Goal: Task Accomplishment & Management: Complete application form

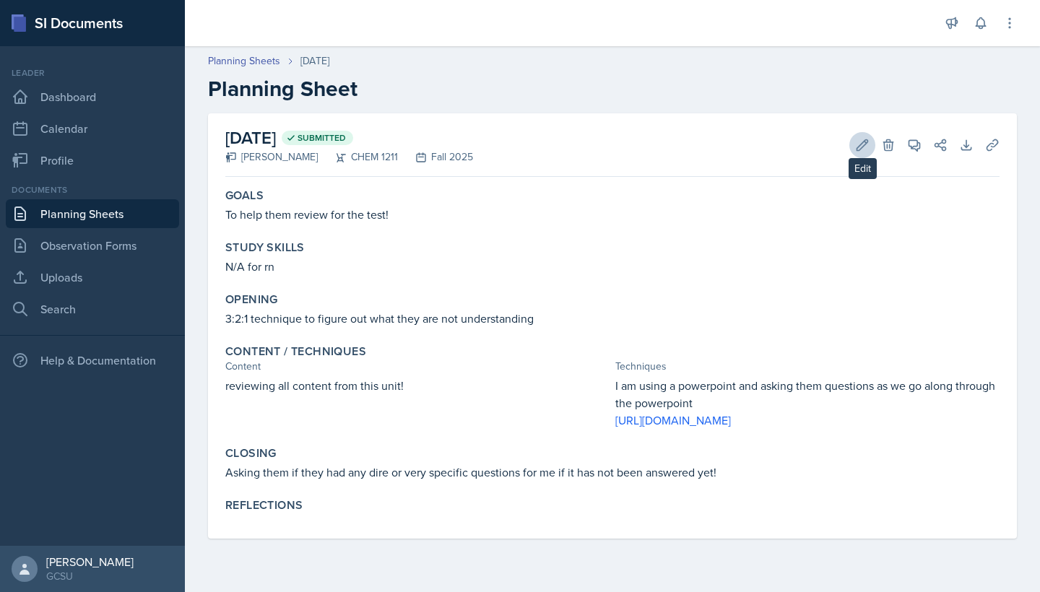
click at [861, 140] on icon at bounding box center [862, 145] width 14 height 14
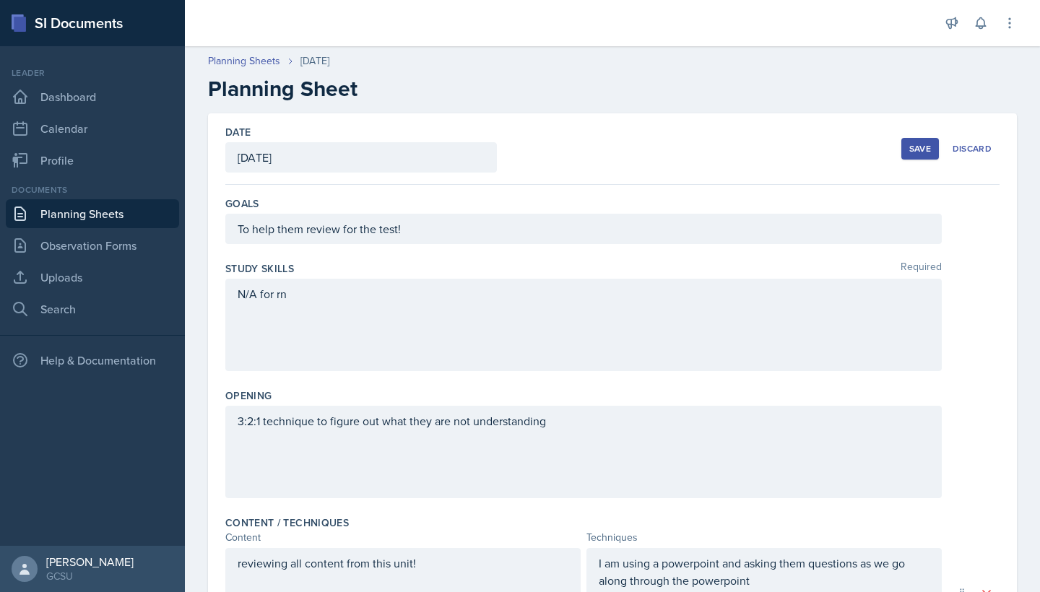
click at [346, 347] on div "N/A for rn" at bounding box center [583, 325] width 716 height 92
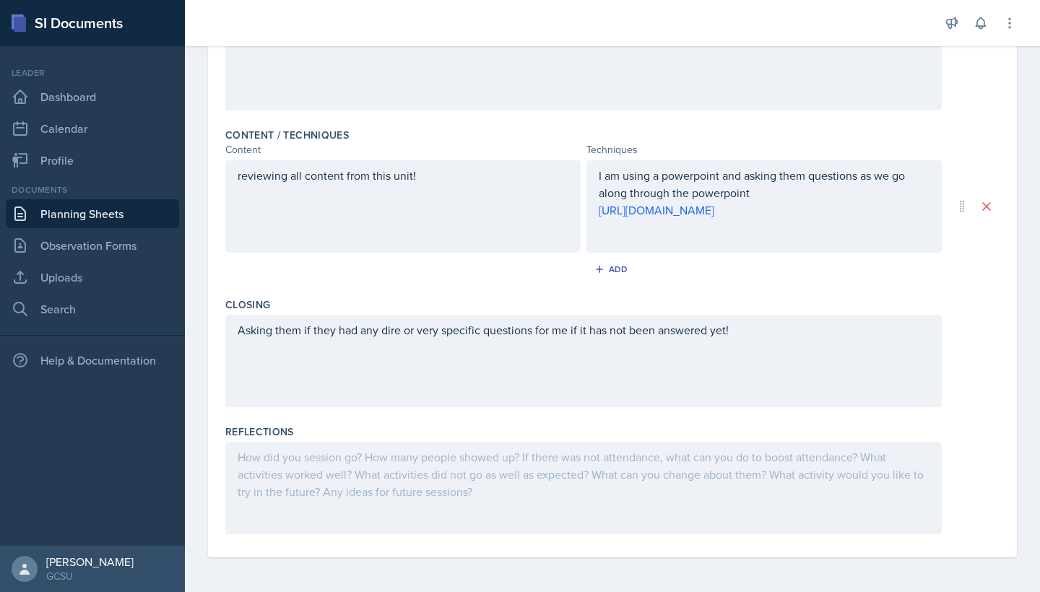
scroll to position [395, 0]
click at [376, 481] on div at bounding box center [583, 488] width 716 height 92
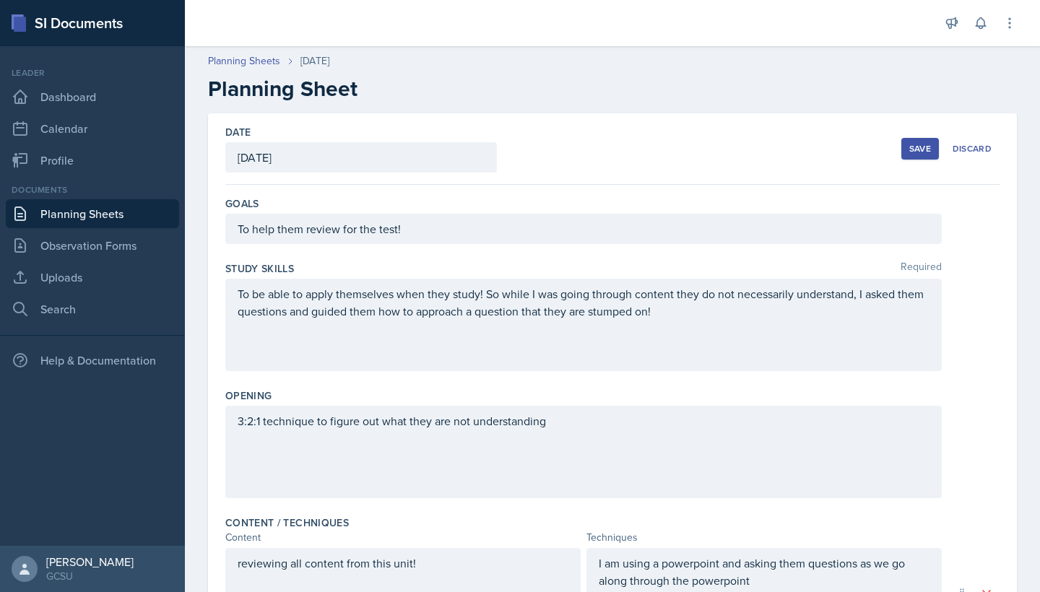
scroll to position [0, 0]
click at [934, 136] on div "Save Discard" at bounding box center [950, 148] width 98 height 33
click at [924, 144] on div "Save" at bounding box center [920, 149] width 22 height 12
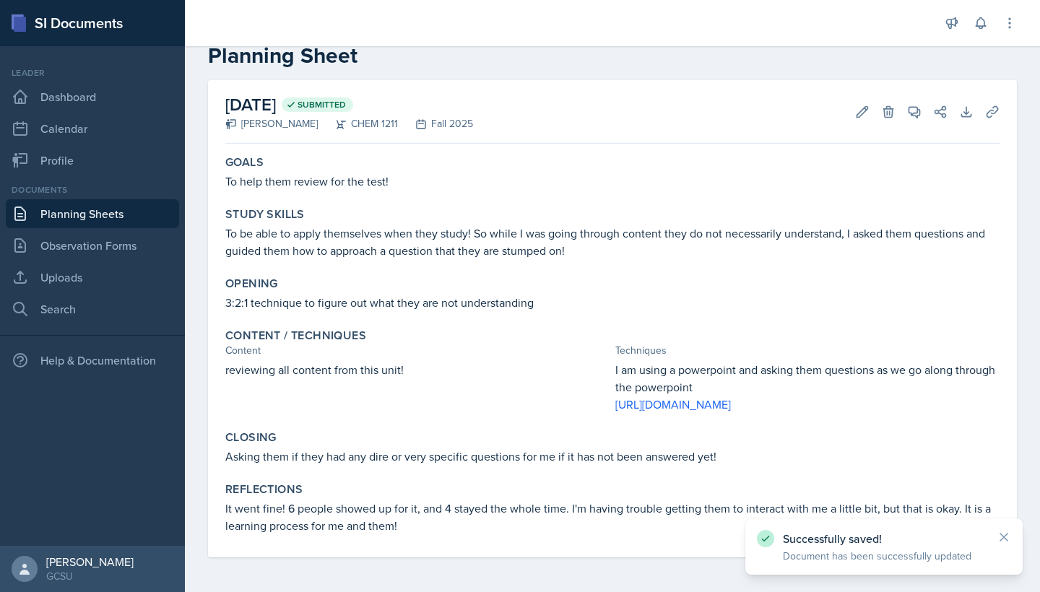
scroll to position [51, 0]
click at [58, 212] on link "Planning Sheets" at bounding box center [92, 213] width 173 height 29
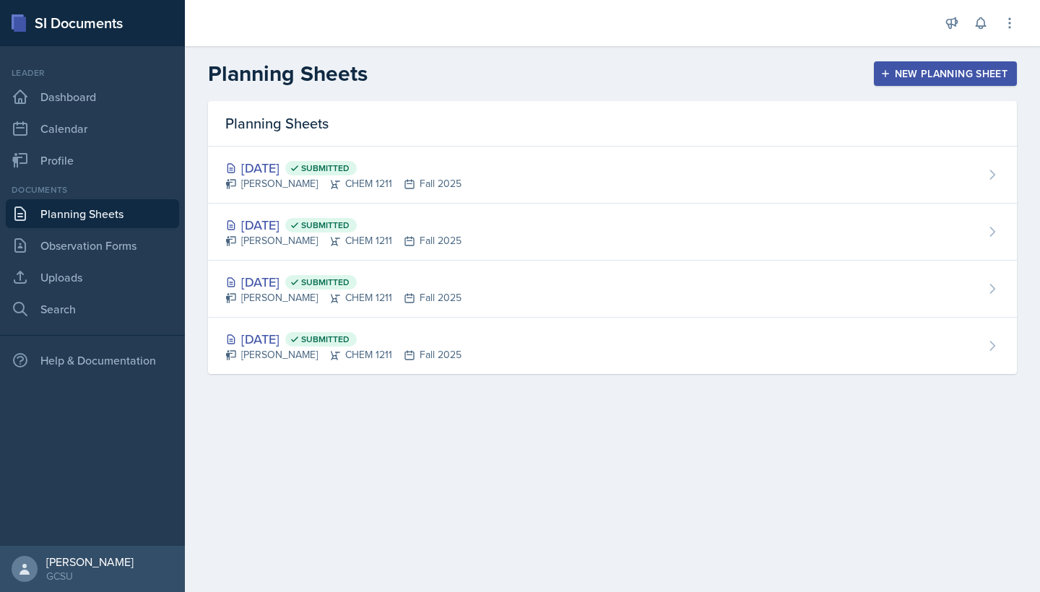
click at [988, 84] on button "New Planning Sheet" at bounding box center [945, 73] width 143 height 25
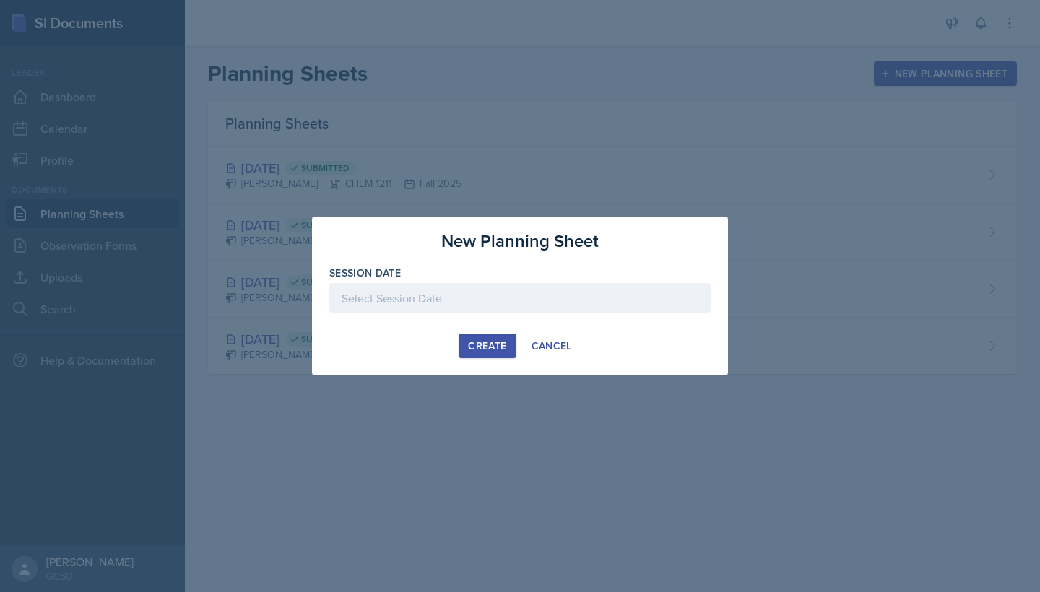
click at [441, 305] on div at bounding box center [519, 298] width 381 height 30
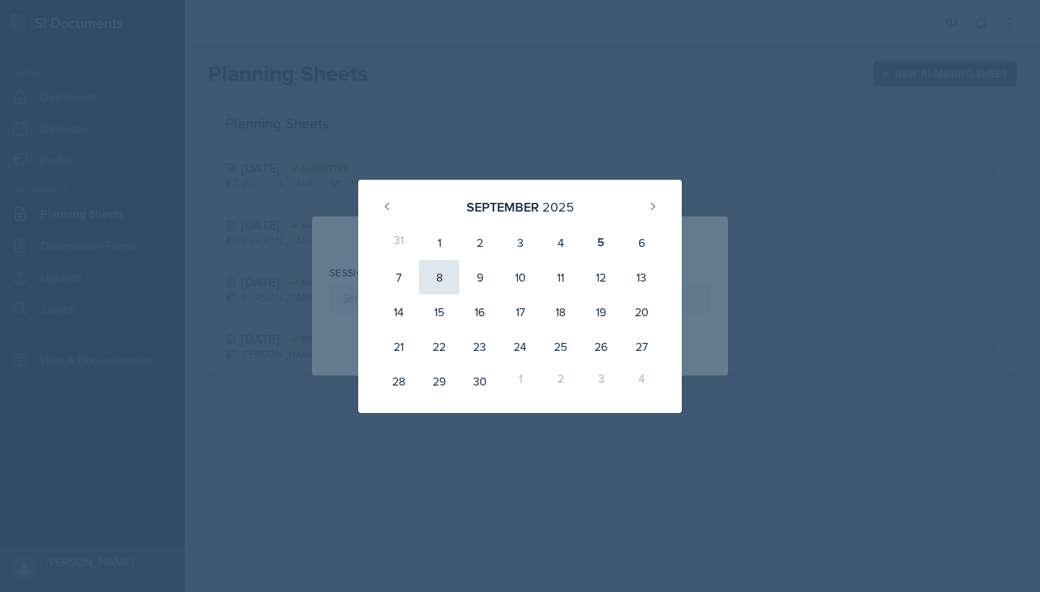
click at [432, 280] on div "8" at bounding box center [439, 277] width 40 height 35
type input "[DATE]"
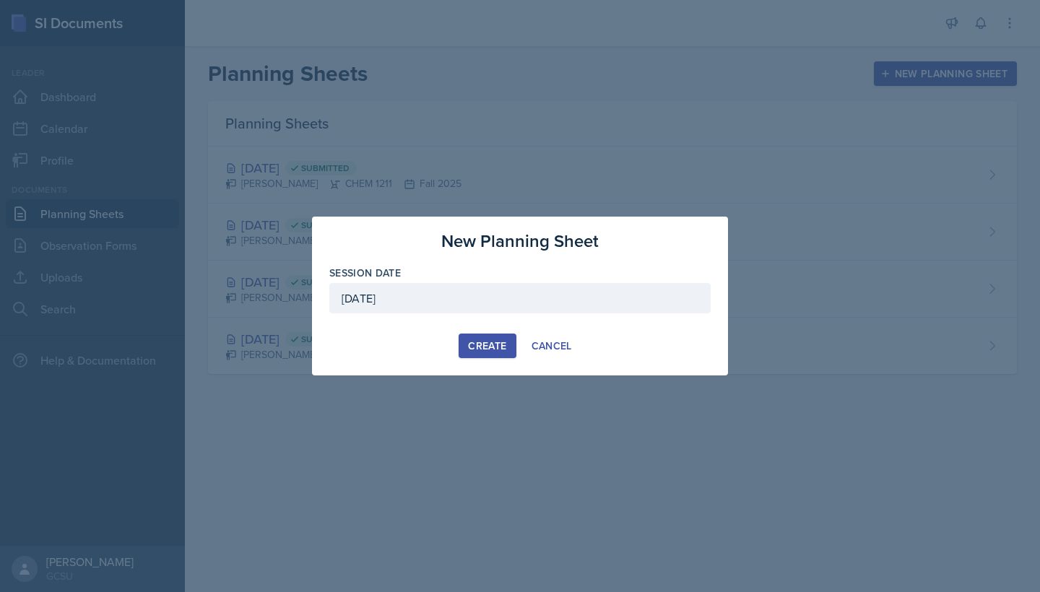
click at [486, 341] on div "Create" at bounding box center [487, 346] width 38 height 12
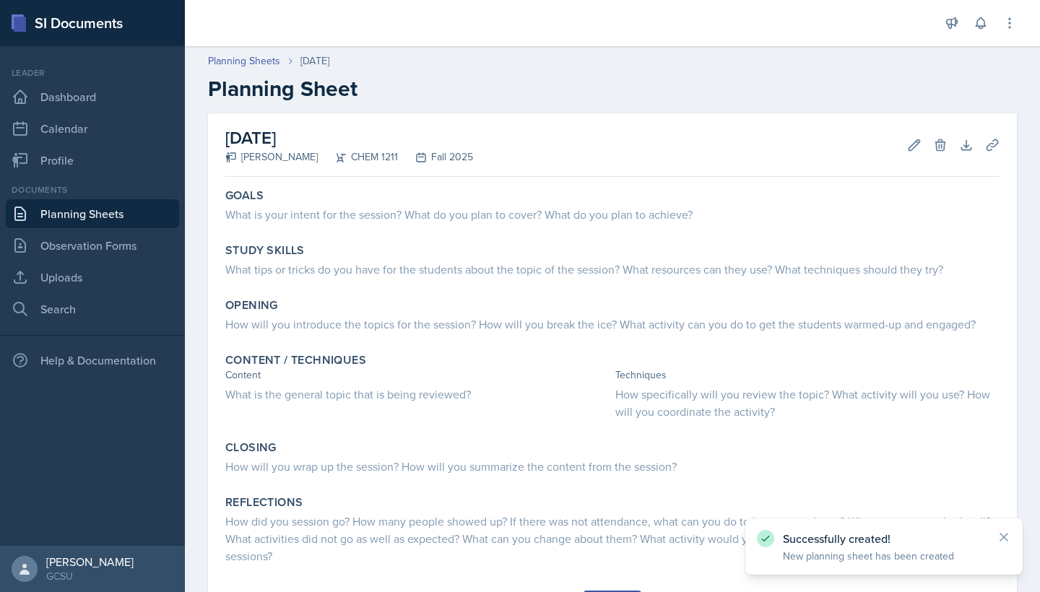
click at [1003, 534] on icon at bounding box center [1003, 537] width 14 height 14
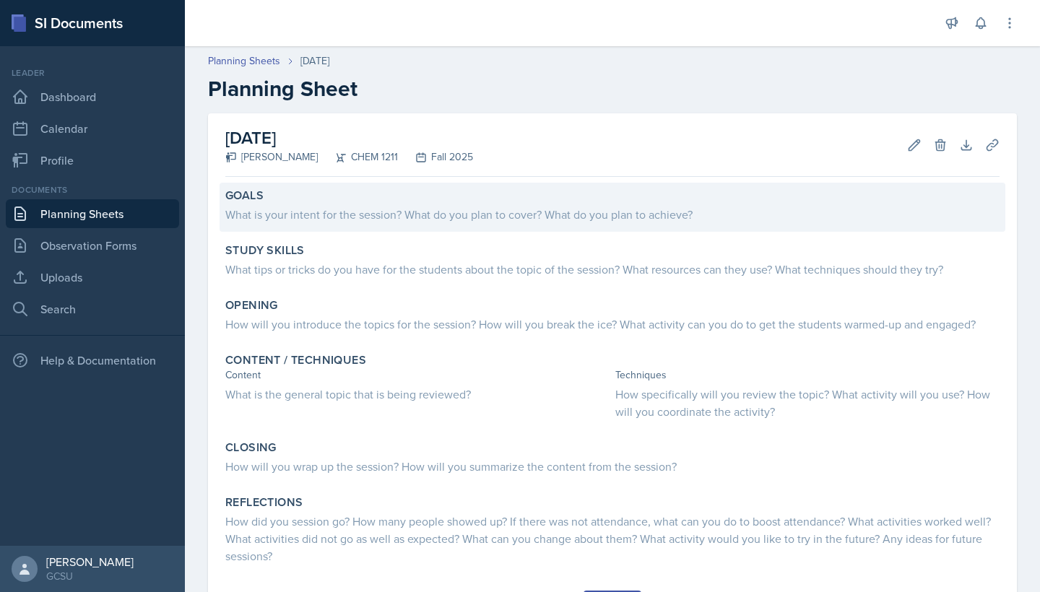
click at [444, 215] on div "What is your intent for the session? What do you plan to cover? What do you pla…" at bounding box center [612, 214] width 774 height 17
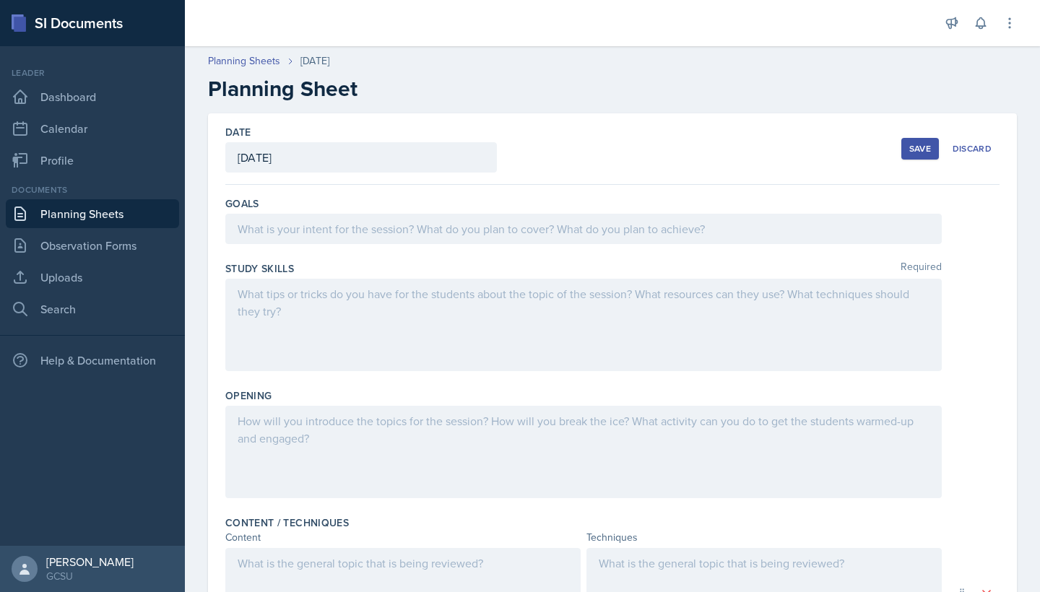
click at [348, 216] on div at bounding box center [583, 229] width 716 height 30
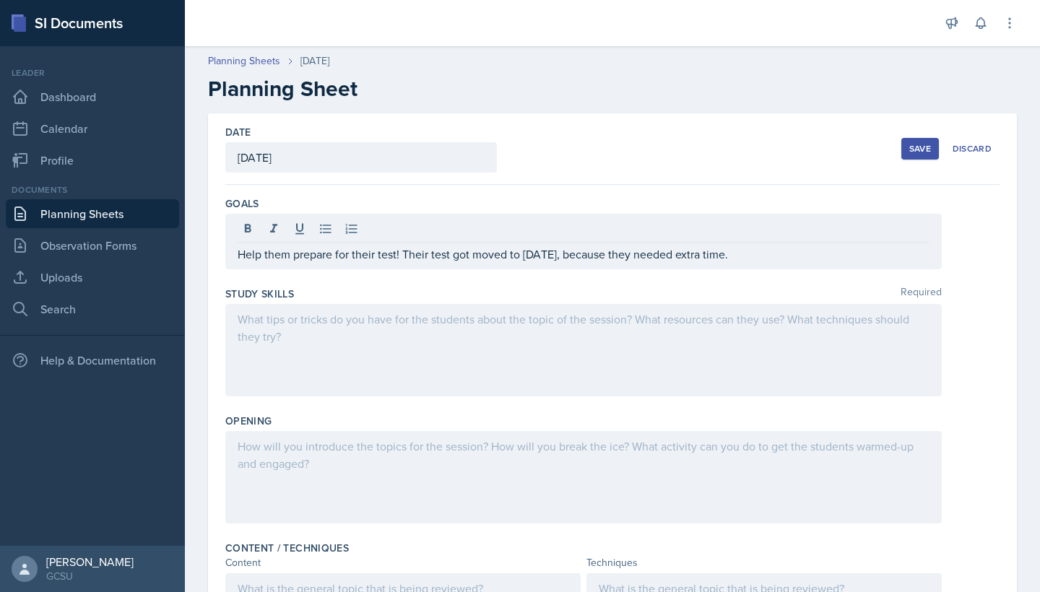
click at [435, 328] on div at bounding box center [583, 350] width 716 height 92
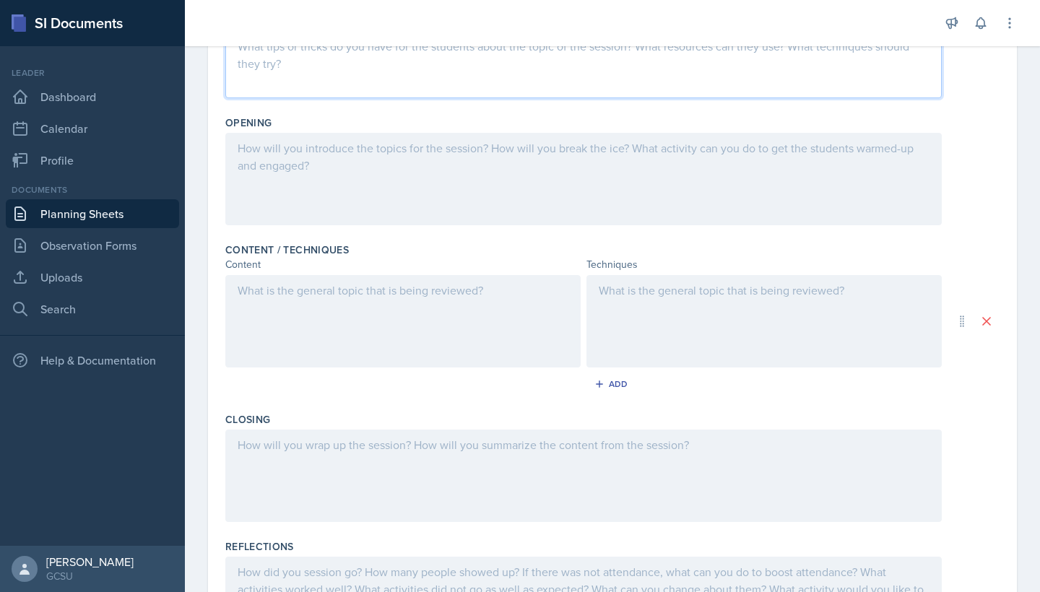
scroll to position [255, 0]
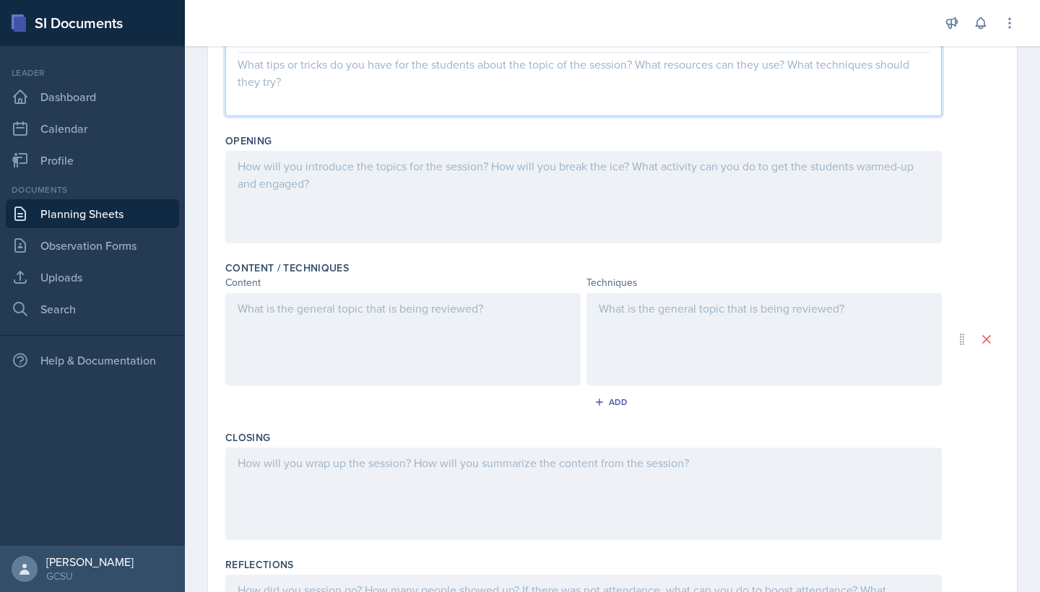
drag, startPoint x: 286, startPoint y: 552, endPoint x: 286, endPoint y: 541, distance: 10.8
click at [286, 551] on div "Goals Help them prepare for their test! Their test got moved to [DATE], because…" at bounding box center [612, 310] width 774 height 760
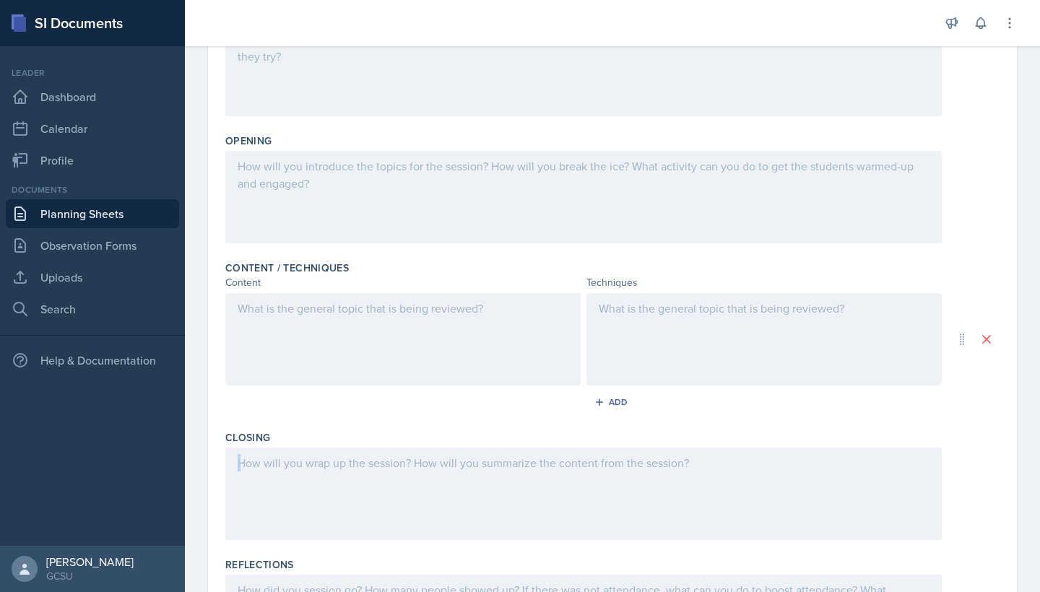
click at [287, 507] on div at bounding box center [583, 494] width 716 height 92
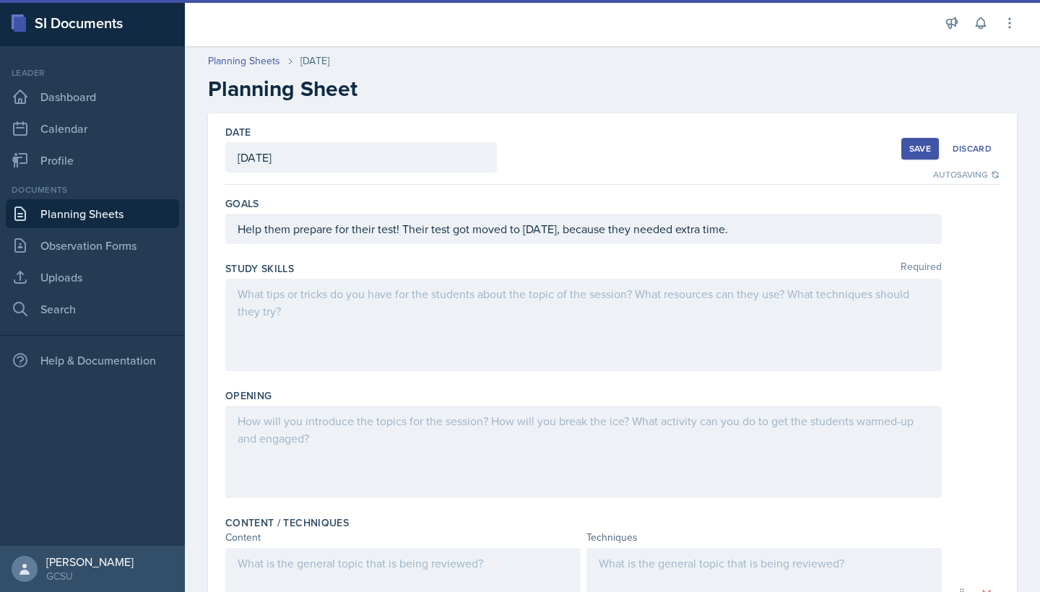
scroll to position [0, 0]
click at [918, 155] on button "Save" at bounding box center [920, 149] width 38 height 22
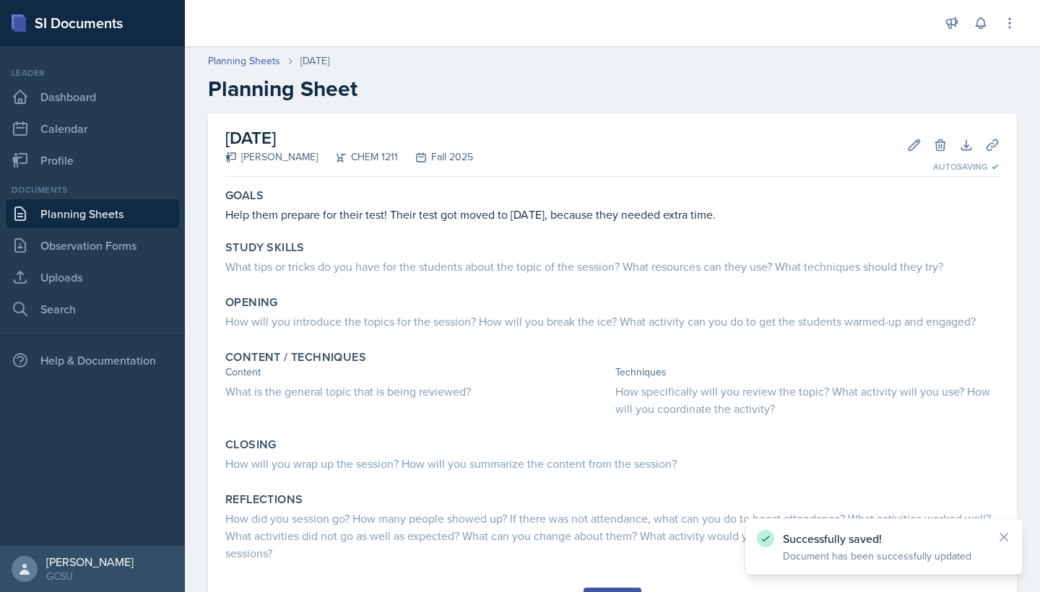
click at [76, 214] on link "Planning Sheets" at bounding box center [92, 213] width 173 height 29
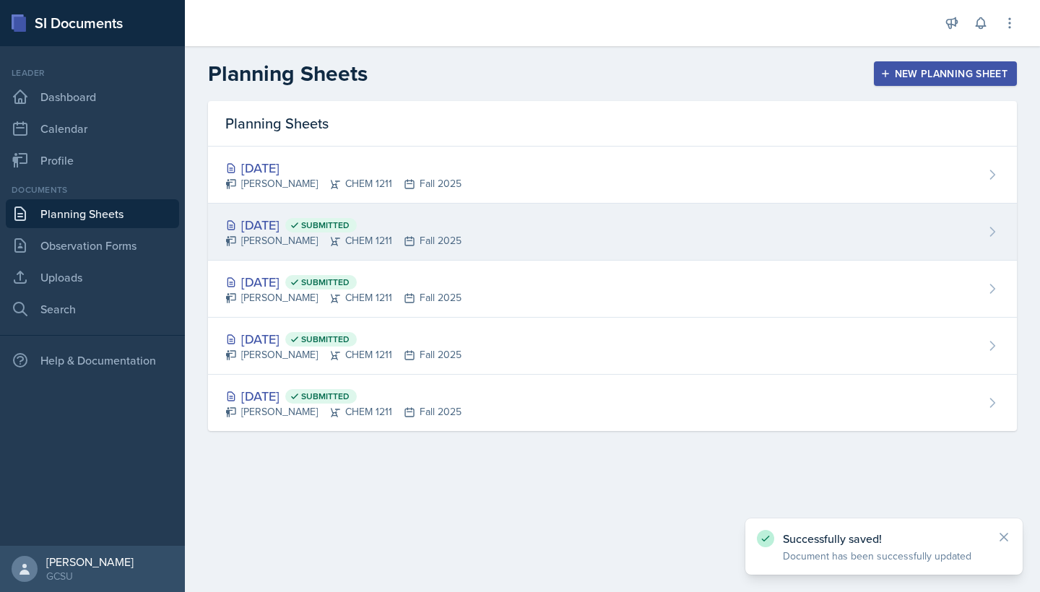
click at [297, 225] on div "[DATE] Submitted" at bounding box center [343, 224] width 236 height 19
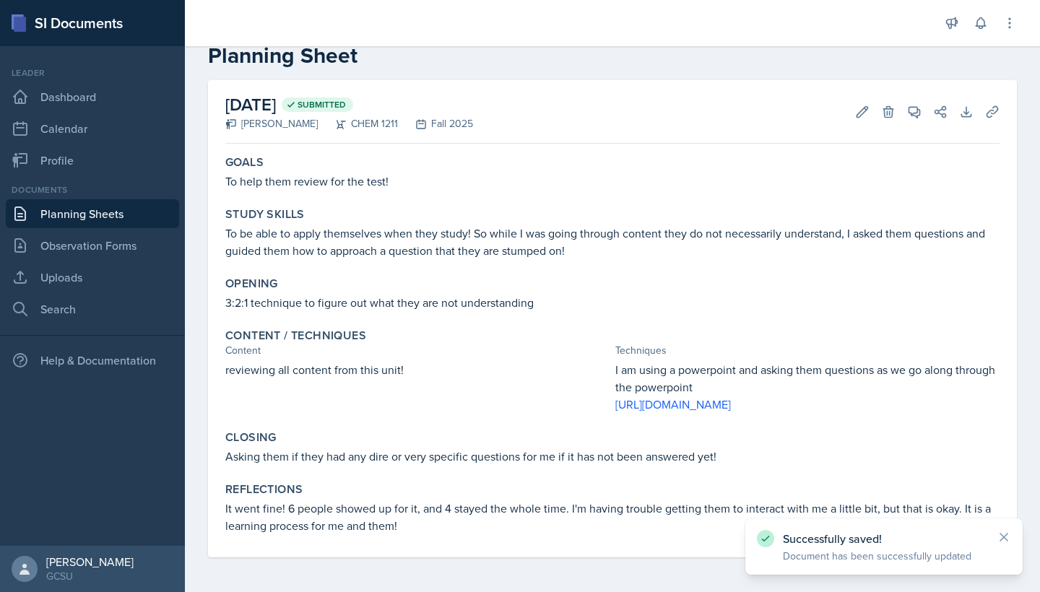
scroll to position [51, 0]
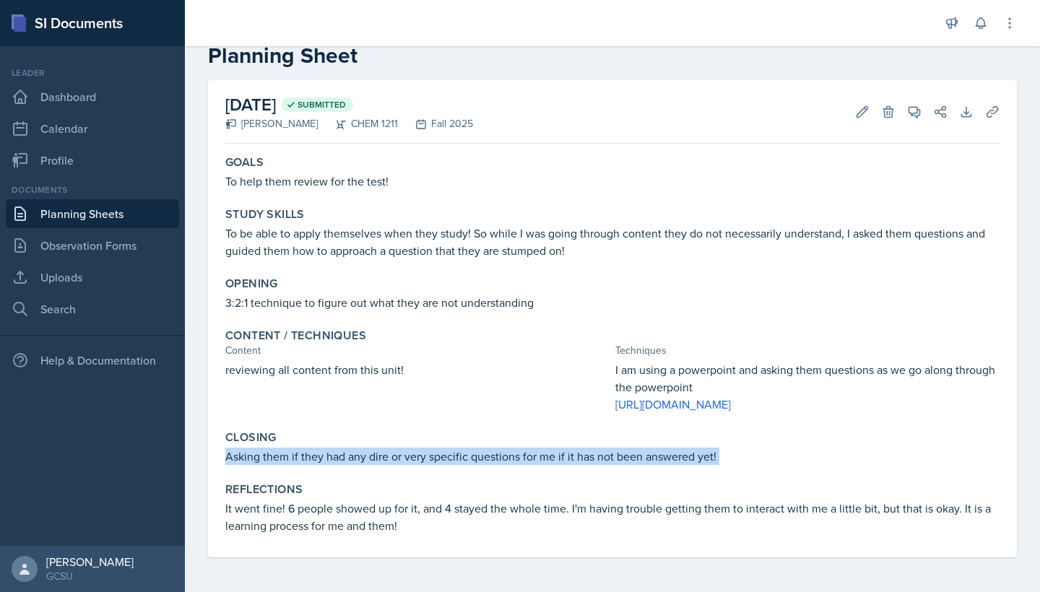
drag, startPoint x: 222, startPoint y: 453, endPoint x: 745, endPoint y: 472, distance: 523.0
click at [745, 472] on div "Goals To help them review for the test! Study Skills To be able to apply themse…" at bounding box center [612, 353] width 774 height 408
copy div "Asking them if they had any dire or very specific questions for me if it has no…"
click at [115, 217] on link "Planning Sheets" at bounding box center [92, 213] width 173 height 29
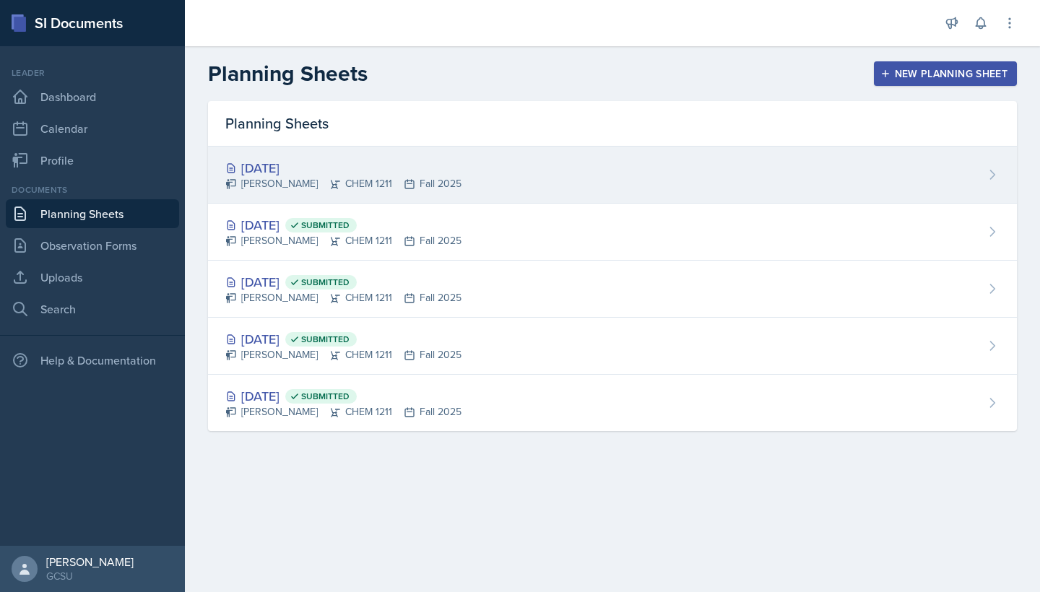
click at [302, 171] on div "[DATE]" at bounding box center [343, 167] width 236 height 19
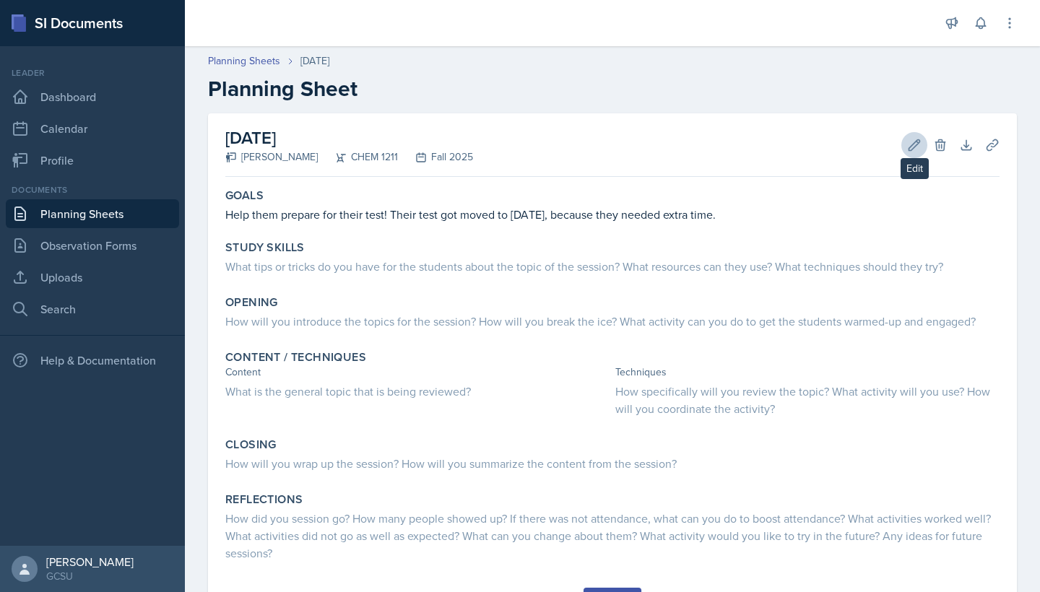
click at [913, 139] on icon at bounding box center [914, 145] width 14 height 14
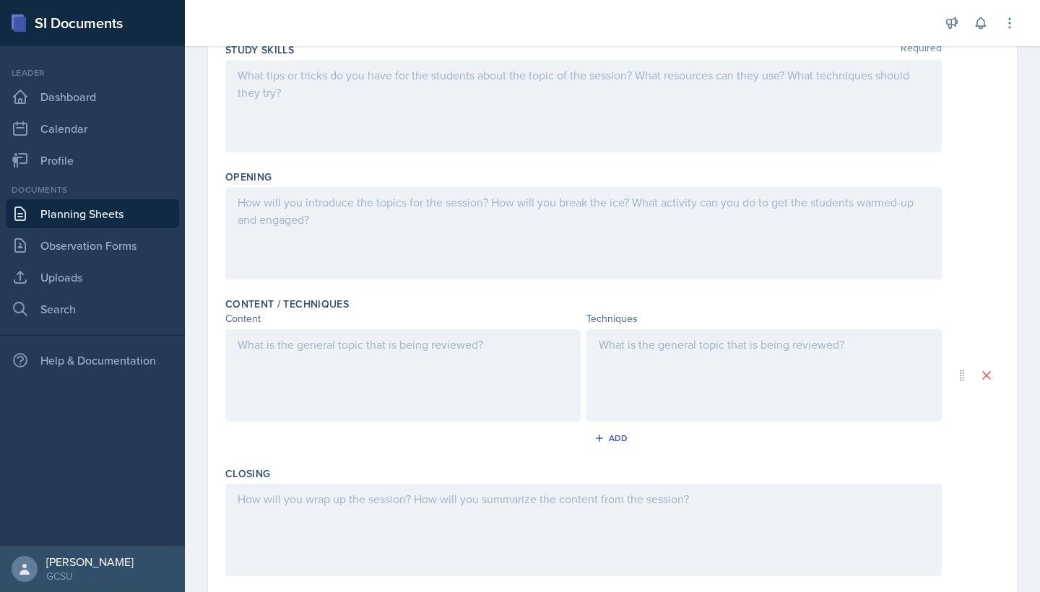
scroll to position [242, 0]
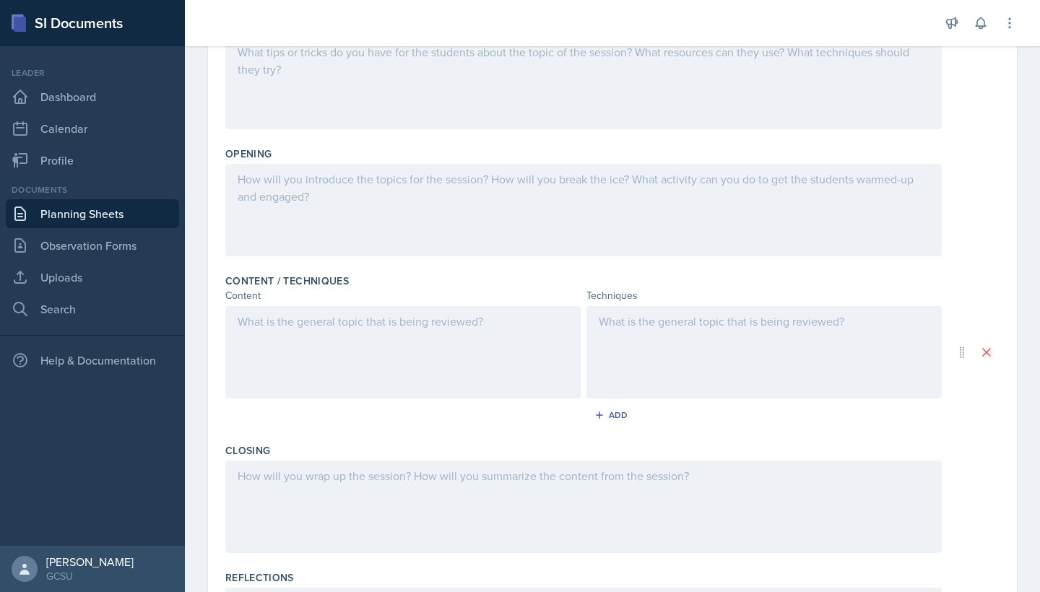
click at [326, 479] on div at bounding box center [583, 507] width 716 height 92
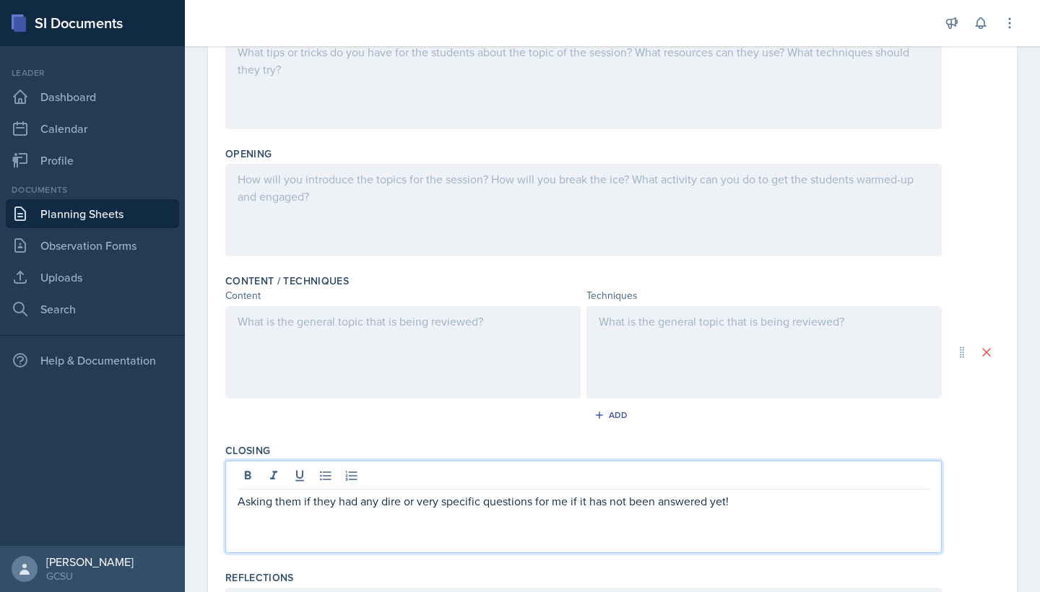
click at [650, 351] on div at bounding box center [763, 352] width 355 height 92
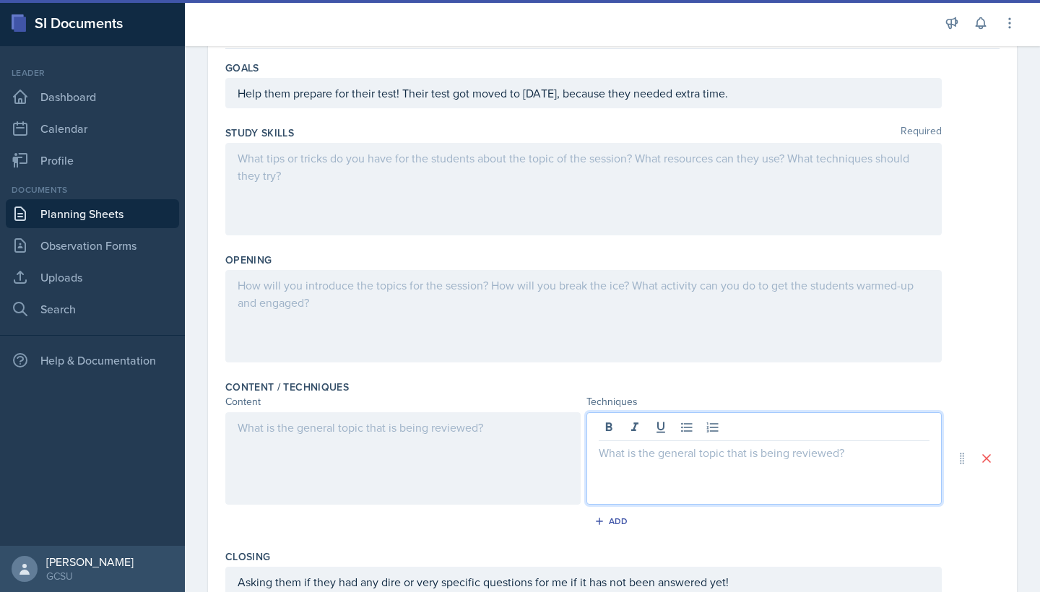
scroll to position [108, 0]
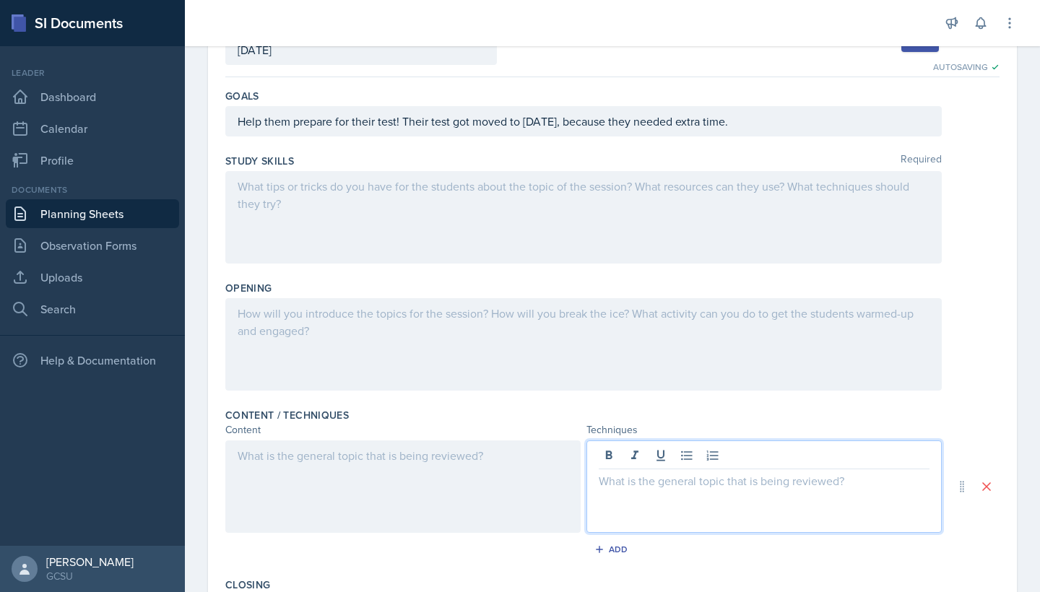
click at [446, 227] on div at bounding box center [583, 217] width 716 height 92
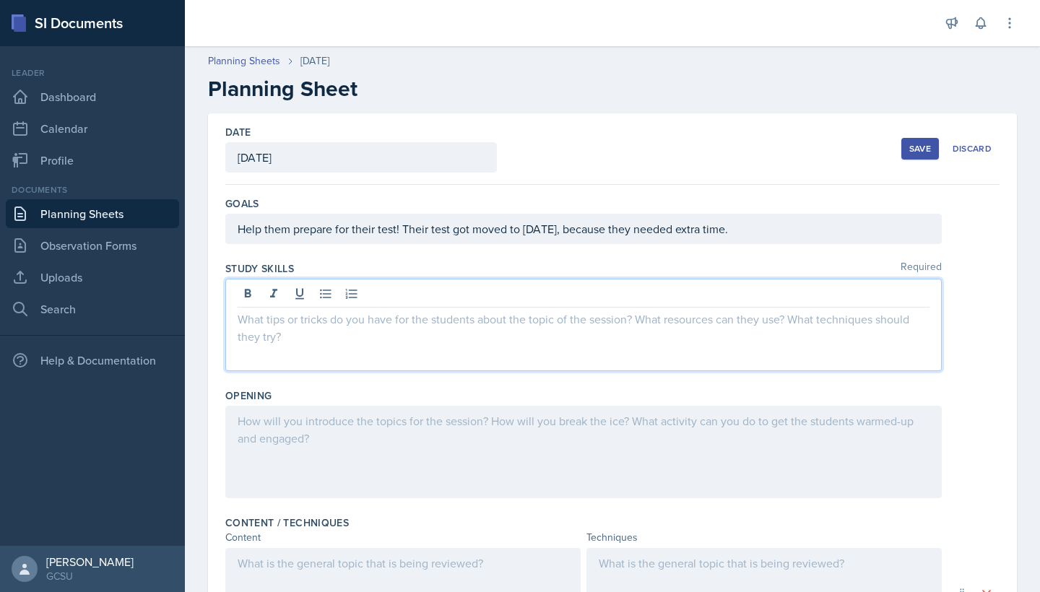
scroll to position [0, 0]
click at [918, 144] on div "Save" at bounding box center [920, 149] width 22 height 12
